Goal: Task Accomplishment & Management: Use online tool/utility

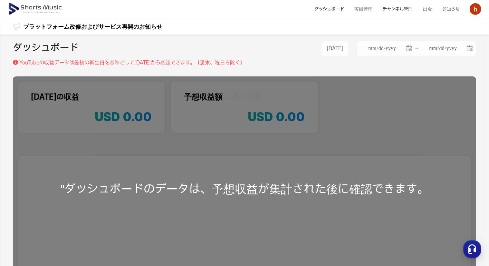
click at [278, 8] on li "チャンネル管理" at bounding box center [398, 9] width 40 height 17
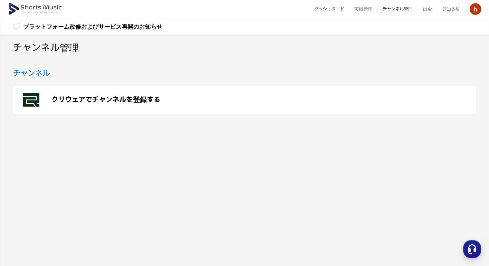
click at [95, 104] on p "クリウェアでチャンネルを登録する" at bounding box center [106, 100] width 109 height 8
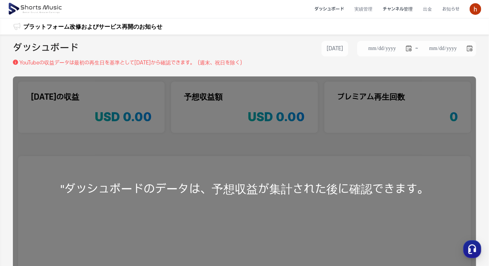
click at [395, 7] on li "チャンネル管理" at bounding box center [398, 9] width 40 height 17
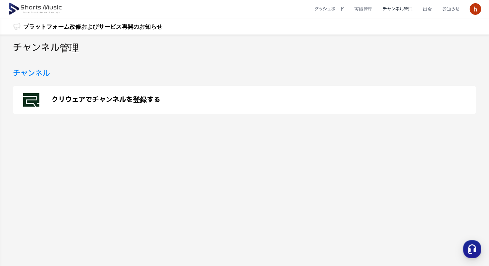
click at [104, 98] on p "クリウェアでチャンネルを登録する" at bounding box center [106, 100] width 109 height 8
